Goal: Information Seeking & Learning: Learn about a topic

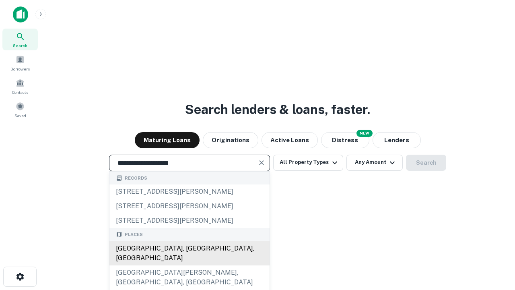
click at [189, 265] on div "[GEOGRAPHIC_DATA], [GEOGRAPHIC_DATA], [GEOGRAPHIC_DATA]" at bounding box center [189, 253] width 160 height 24
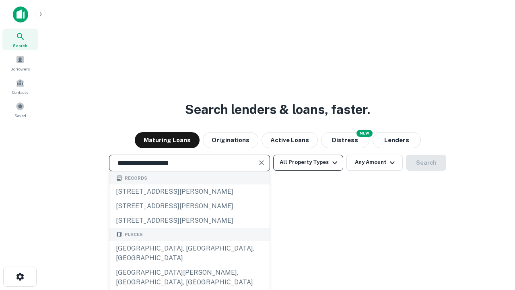
click at [308, 162] on button "All Property Types" at bounding box center [308, 162] width 70 height 16
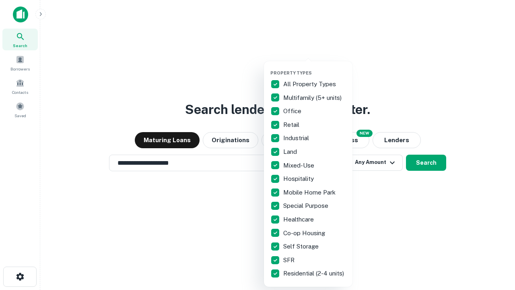
type input "**********"
click at [315, 68] on button "button" at bounding box center [314, 68] width 89 height 0
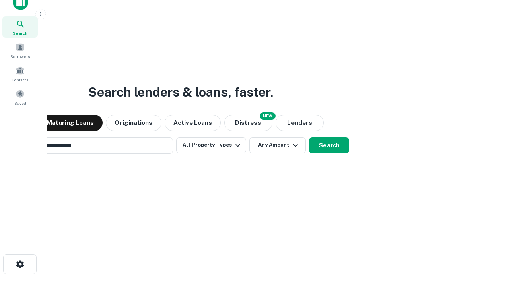
scroll to position [58, 228]
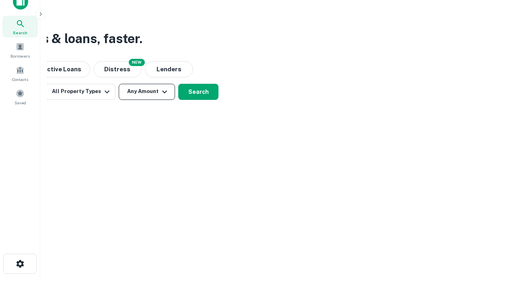
click at [147, 91] on button "Any Amount" at bounding box center [147, 92] width 56 height 16
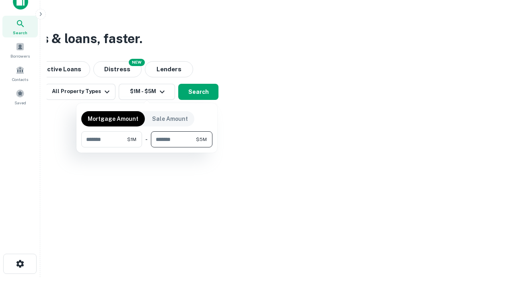
type input "*******"
click at [147, 147] on button "button" at bounding box center [146, 147] width 131 height 0
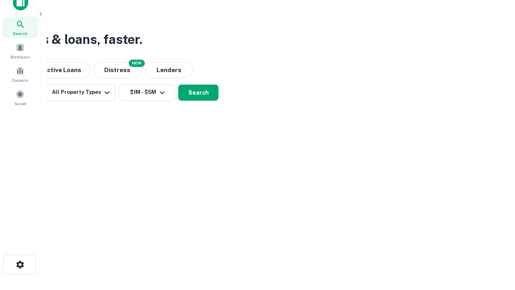
scroll to position [5, 148]
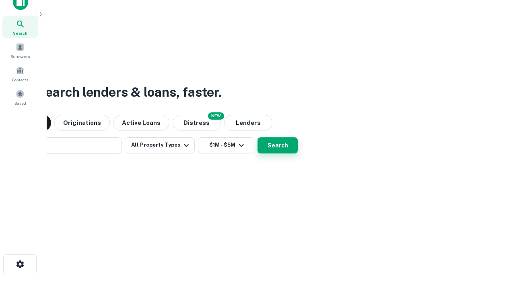
click at [257, 137] on button "Search" at bounding box center [277, 145] width 40 height 16
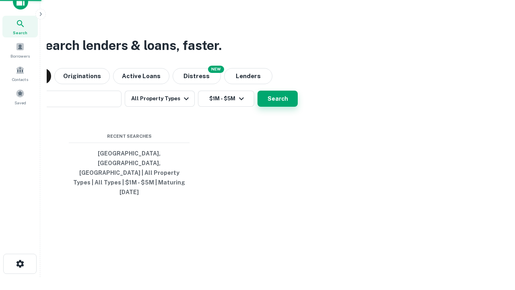
scroll to position [21, 228]
